Goal: Information Seeking & Learning: Learn about a topic

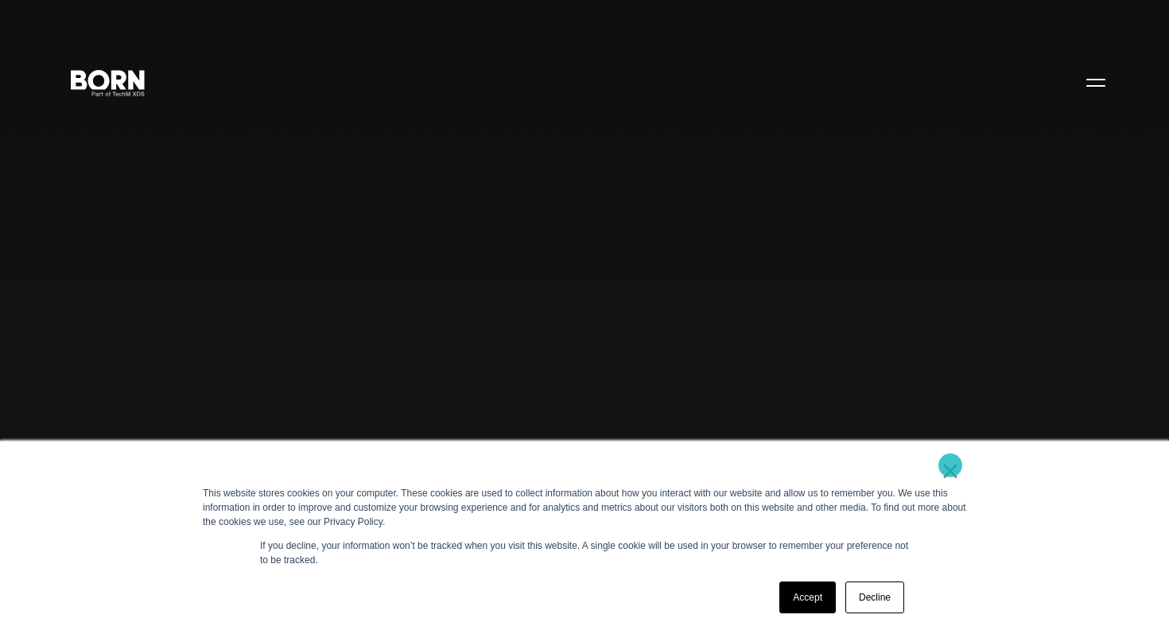
click at [950, 465] on link "×" at bounding box center [950, 471] width 19 height 14
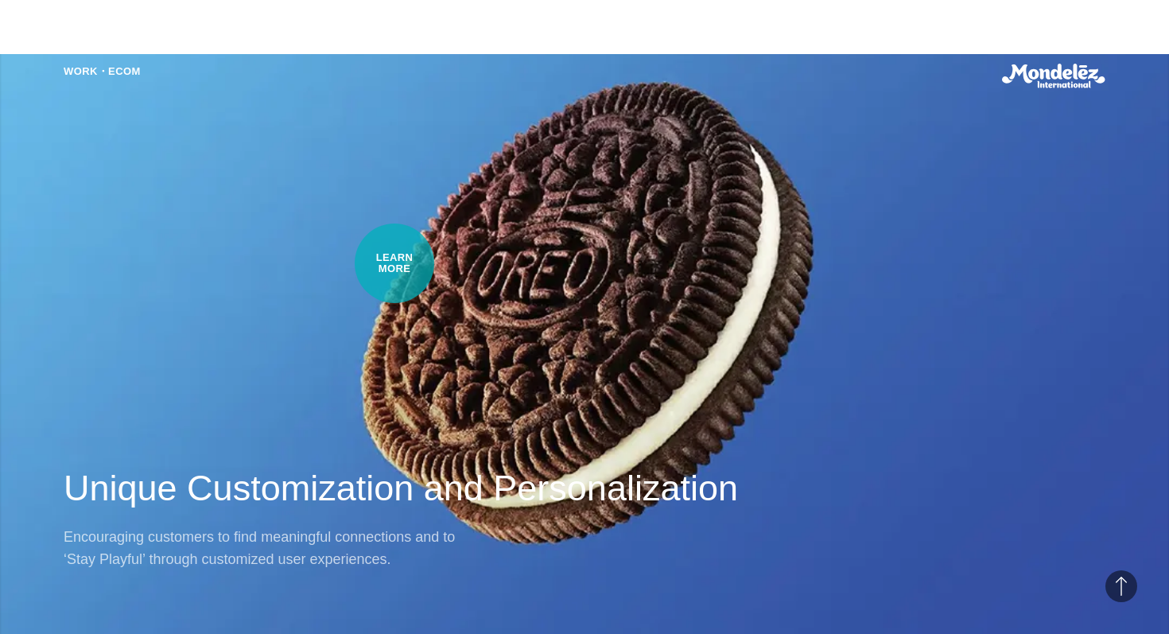
scroll to position [1372, 0]
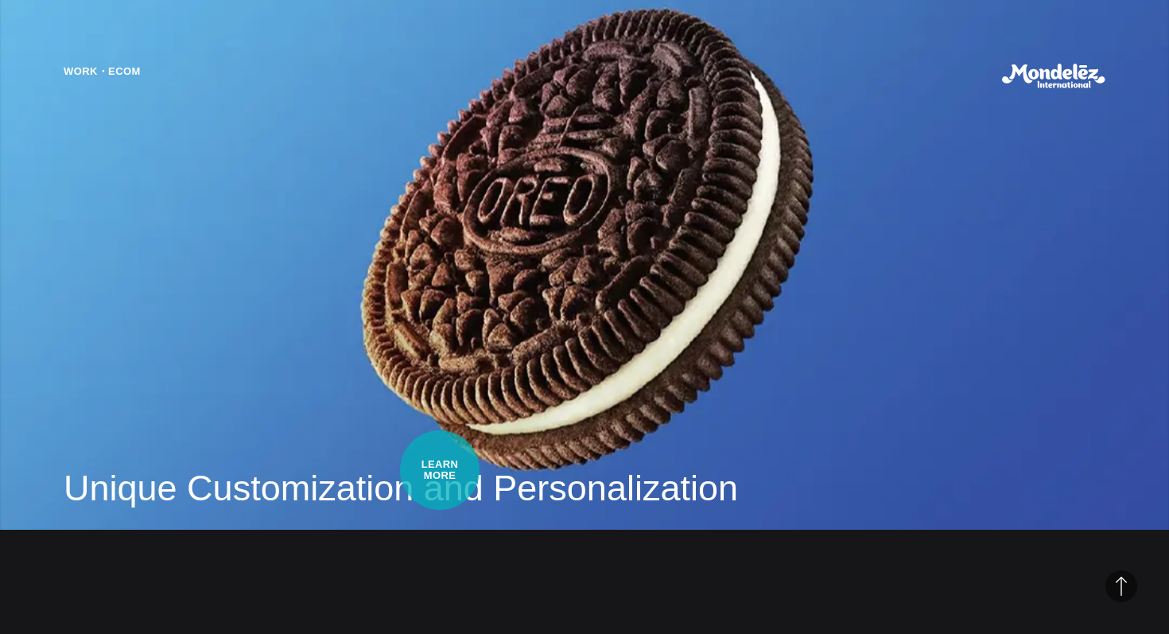
click at [440, 470] on h2 "Unique Customization and Personalization" at bounding box center [585, 488] width 1042 height 48
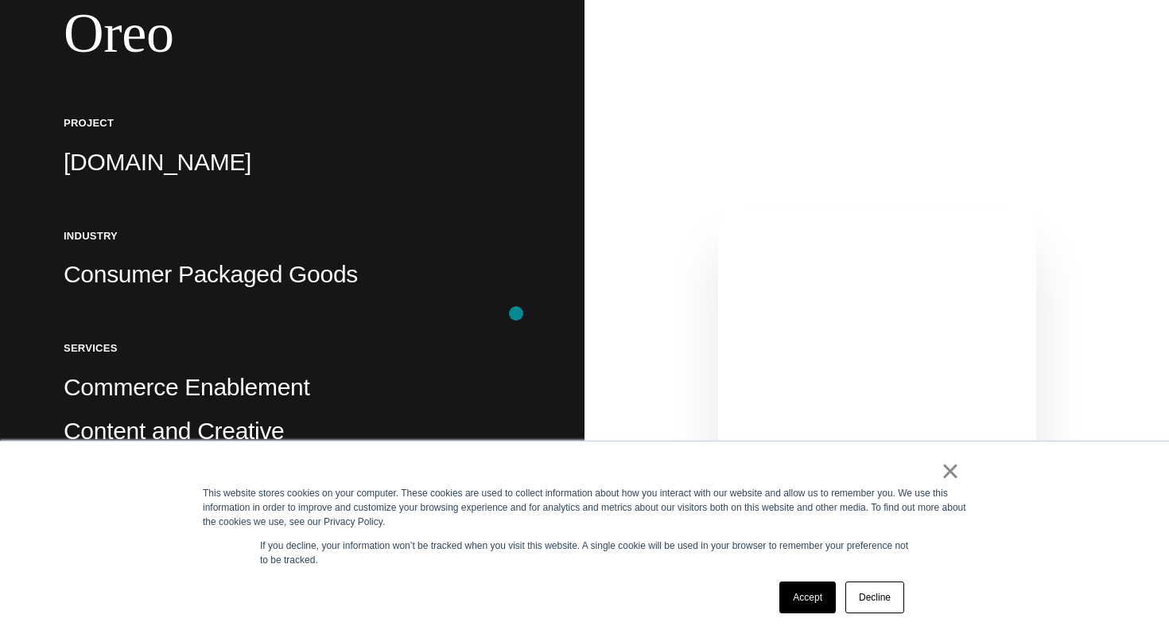
scroll to position [329, 0]
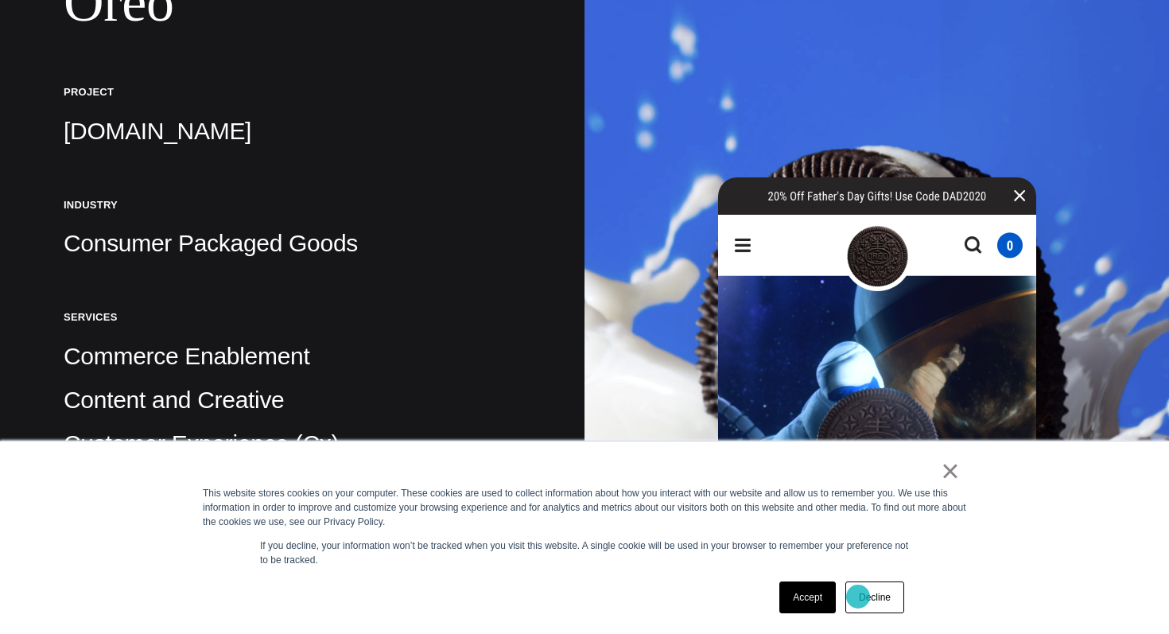
click at [871, 592] on link "Decline" at bounding box center [874, 597] width 59 height 32
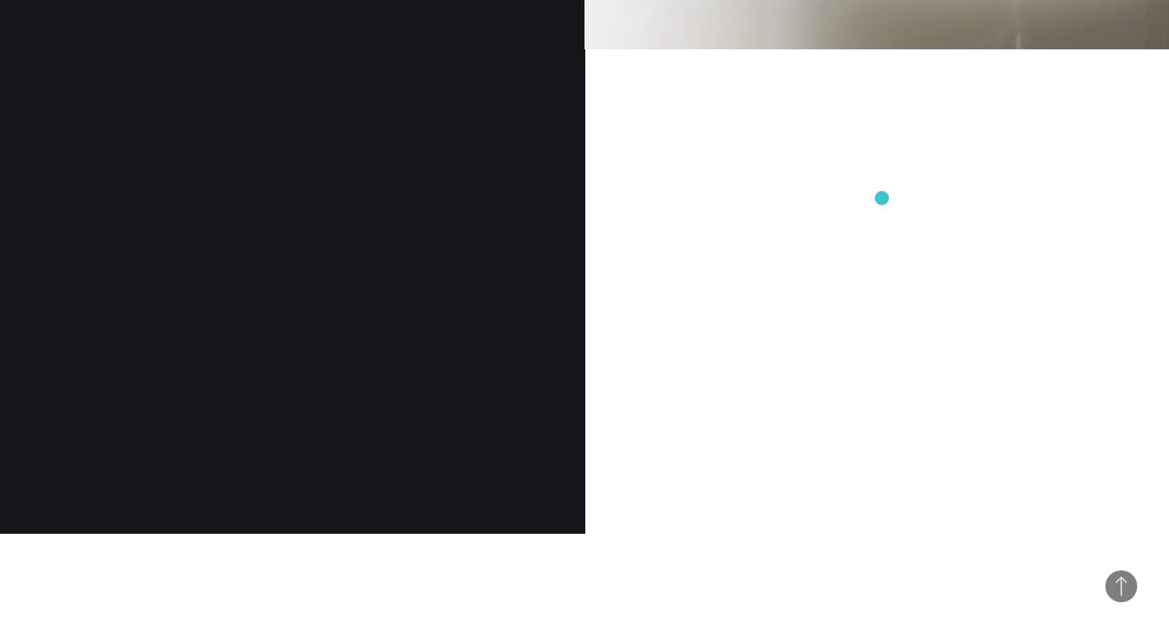
scroll to position [1463, 0]
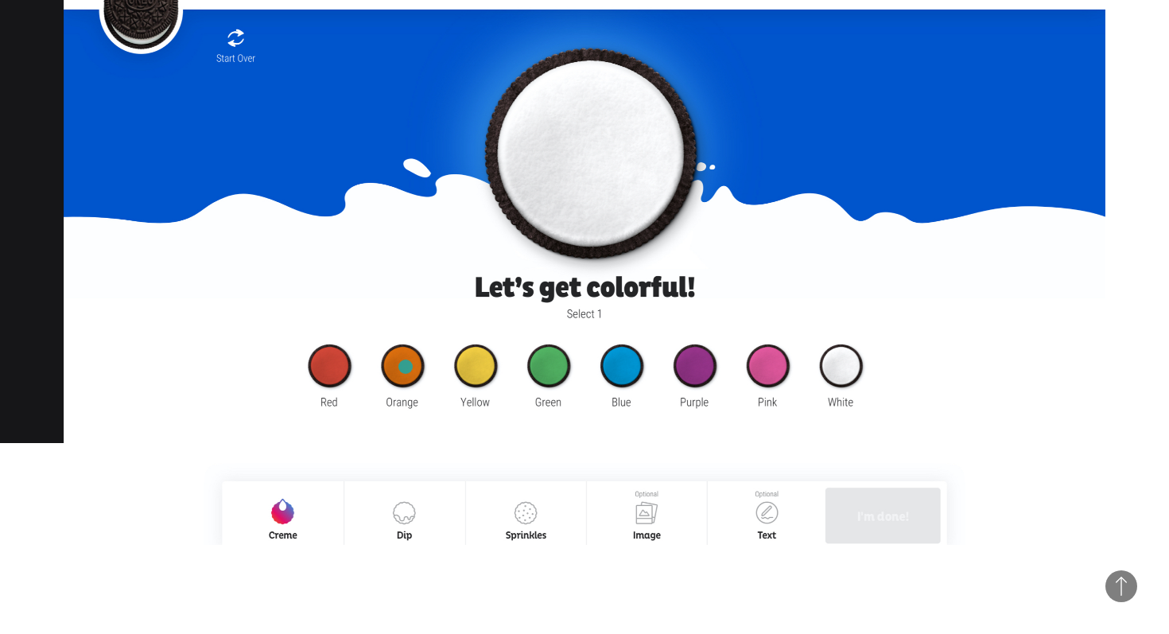
click at [406, 367] on img at bounding box center [585, 247] width 1042 height 593
click at [491, 363] on img at bounding box center [585, 247] width 1042 height 593
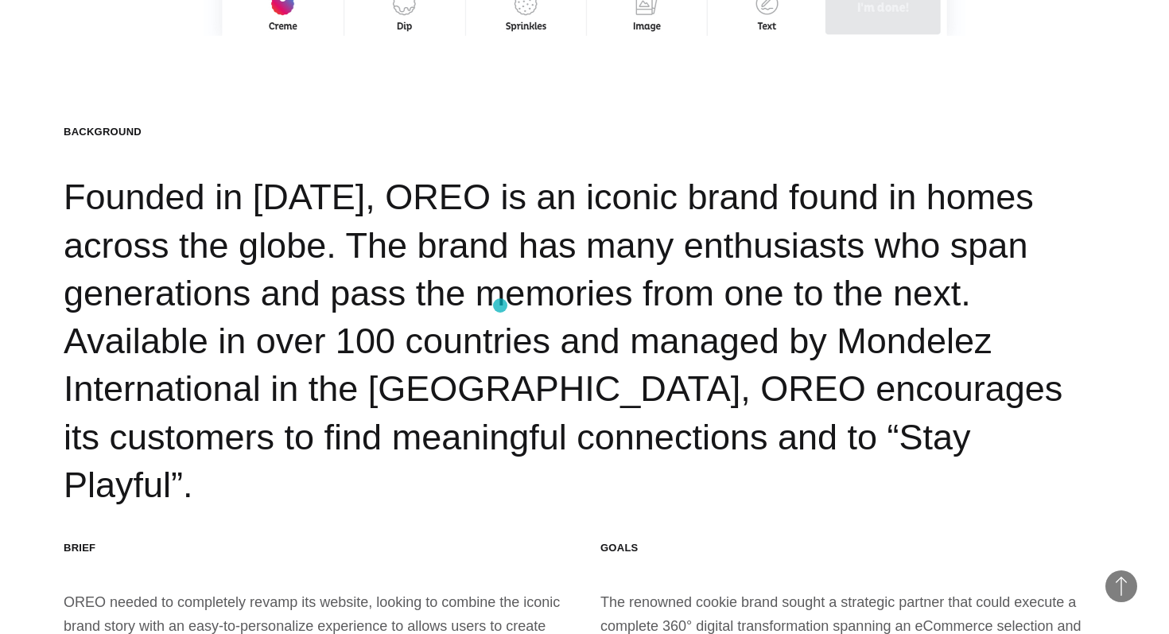
scroll to position [2061, 0]
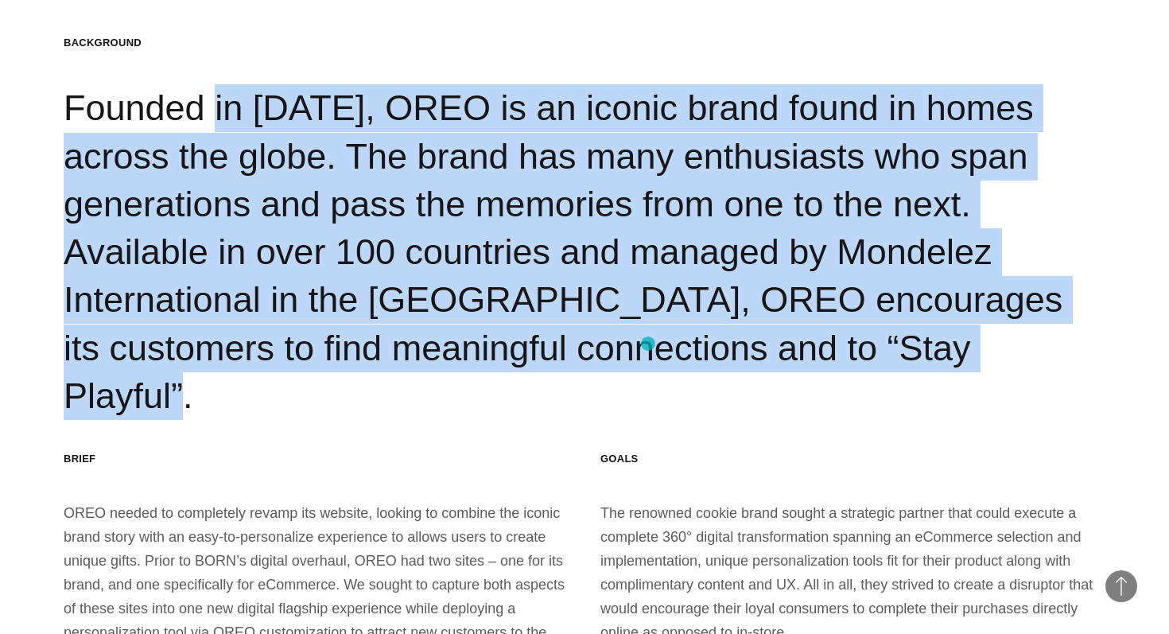
drag, startPoint x: 111, startPoint y: 103, endPoint x: 648, endPoint y: 344, distance: 588.8
click at [648, 344] on div "Background Founded in [DATE], OREO is an iconic brand found in homes across the…" at bounding box center [585, 228] width 1042 height 384
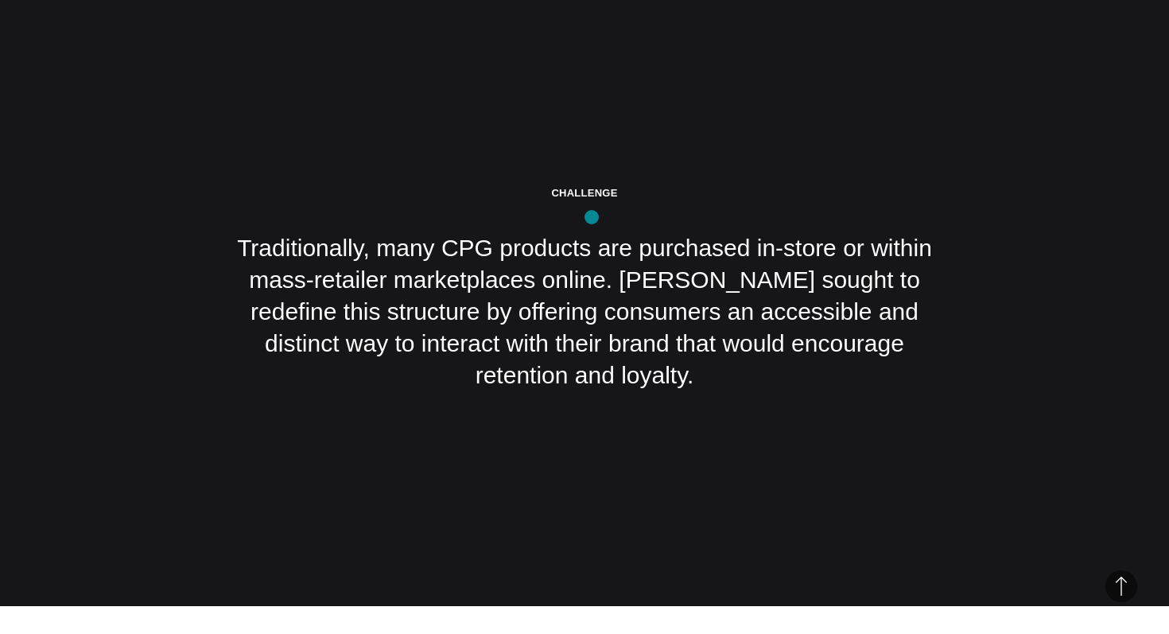
scroll to position [2949, 0]
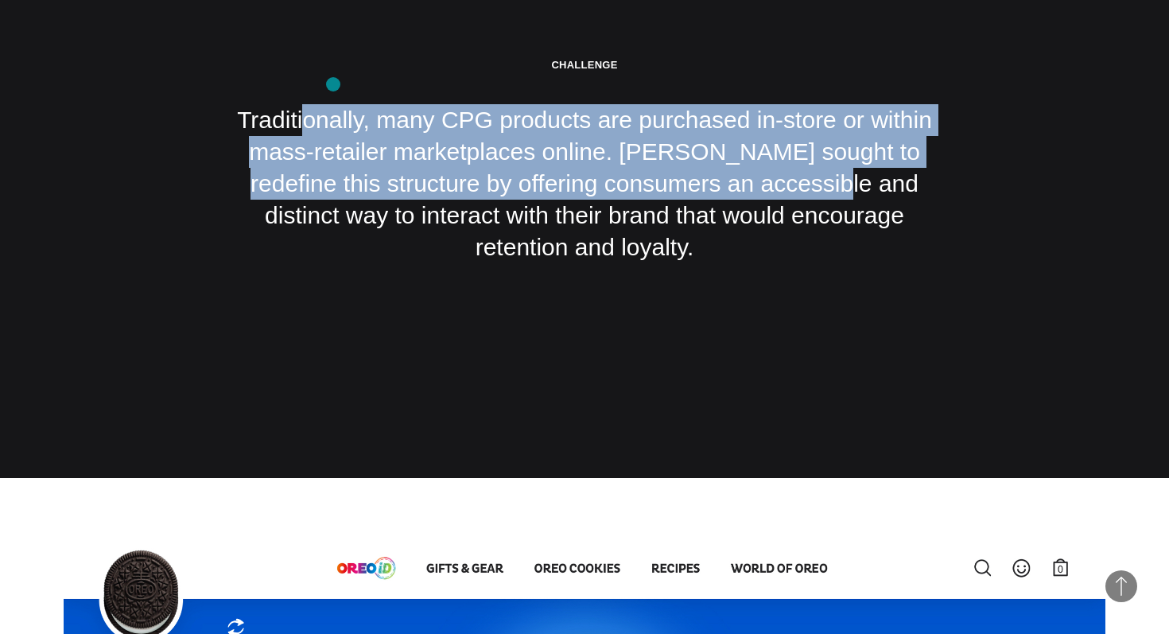
drag, startPoint x: 275, startPoint y: 82, endPoint x: 736, endPoint y: 159, distance: 467.6
click at [734, 159] on div "Challenge Traditionally, many CPG products are purchased in-store or within mas…" at bounding box center [585, 160] width 716 height 205
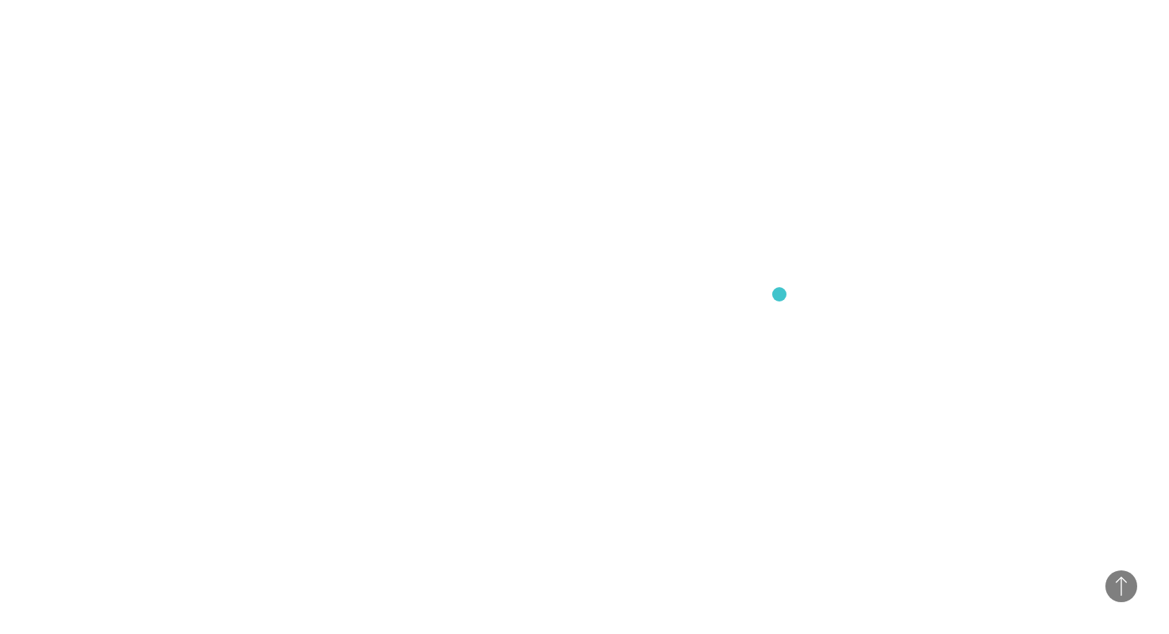
scroll to position [7315, 0]
